Goal: Find specific page/section: Find specific page/section

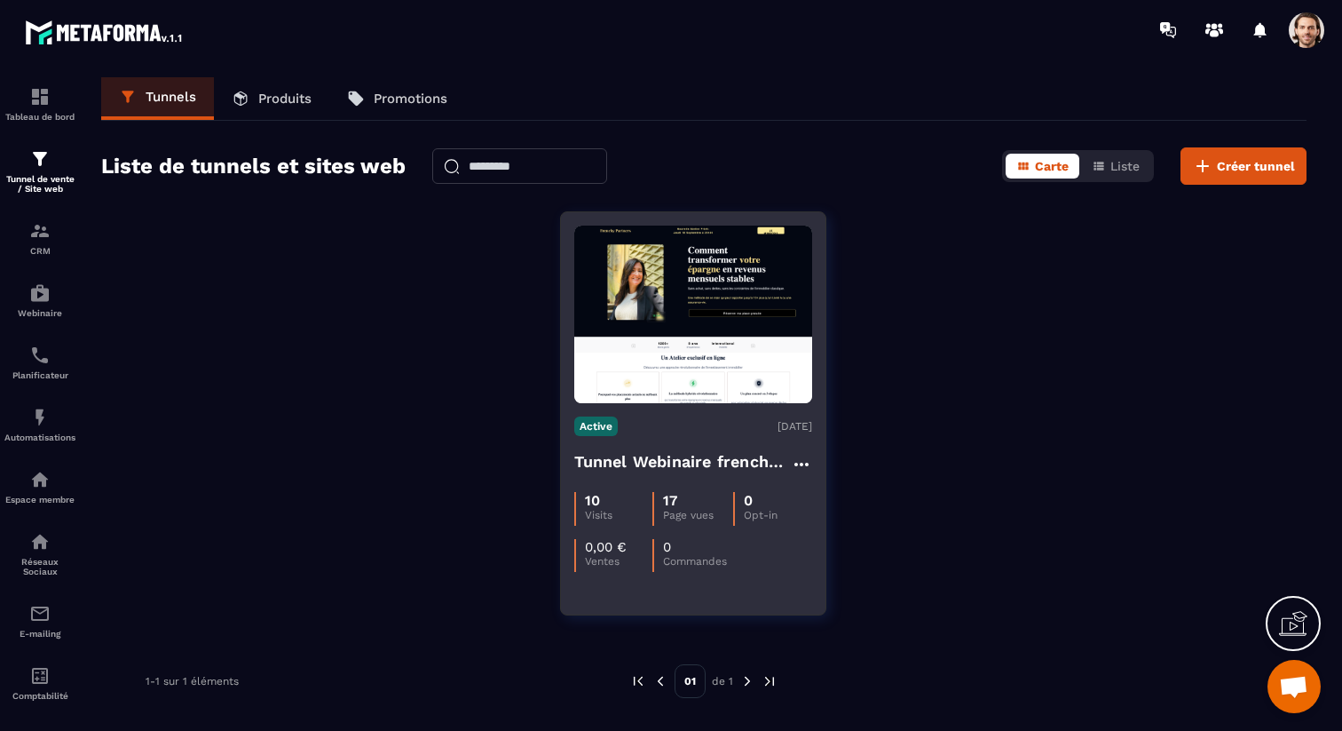
click at [738, 425] on div "Active [DATE]" at bounding box center [693, 426] width 238 height 20
click at [727, 464] on h4 "Tunnel Webinaire frenchy partners" at bounding box center [682, 461] width 217 height 25
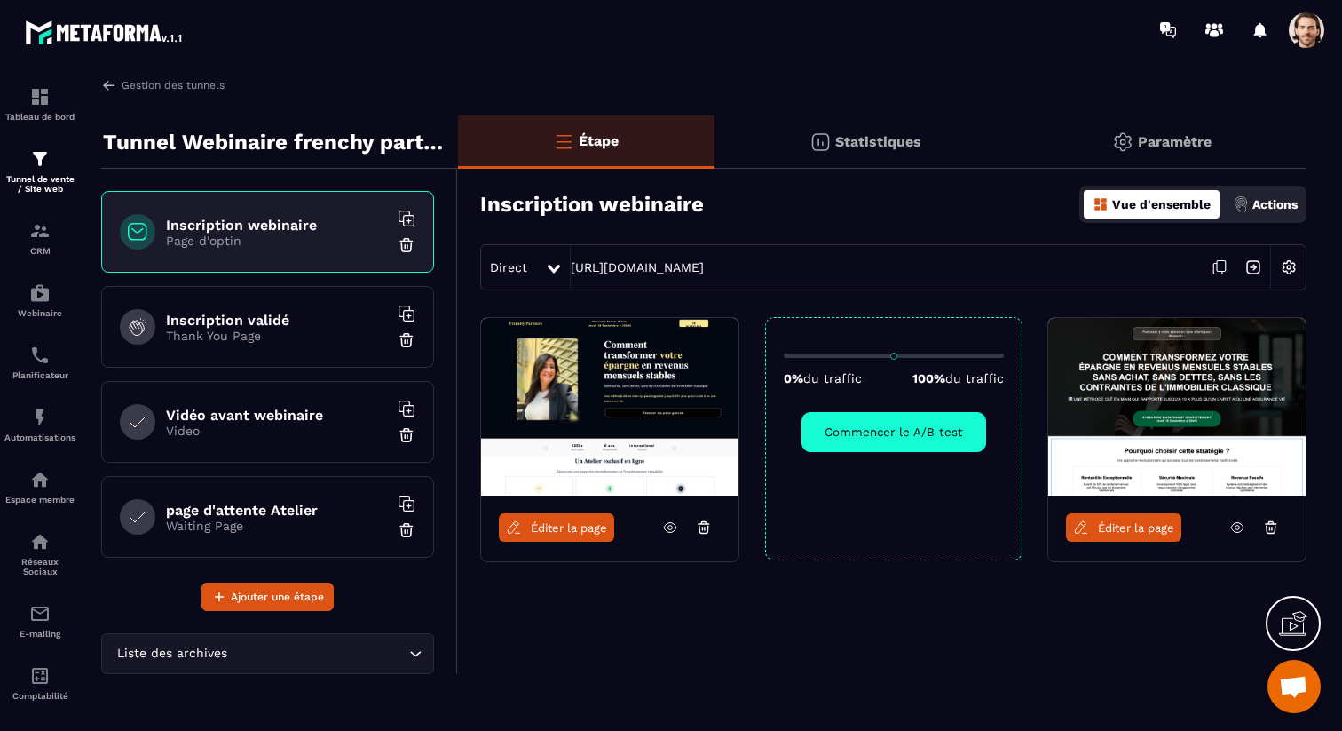
click at [591, 528] on span "Éditer la page" at bounding box center [569, 527] width 76 height 13
